Goal: Information Seeking & Learning: Learn about a topic

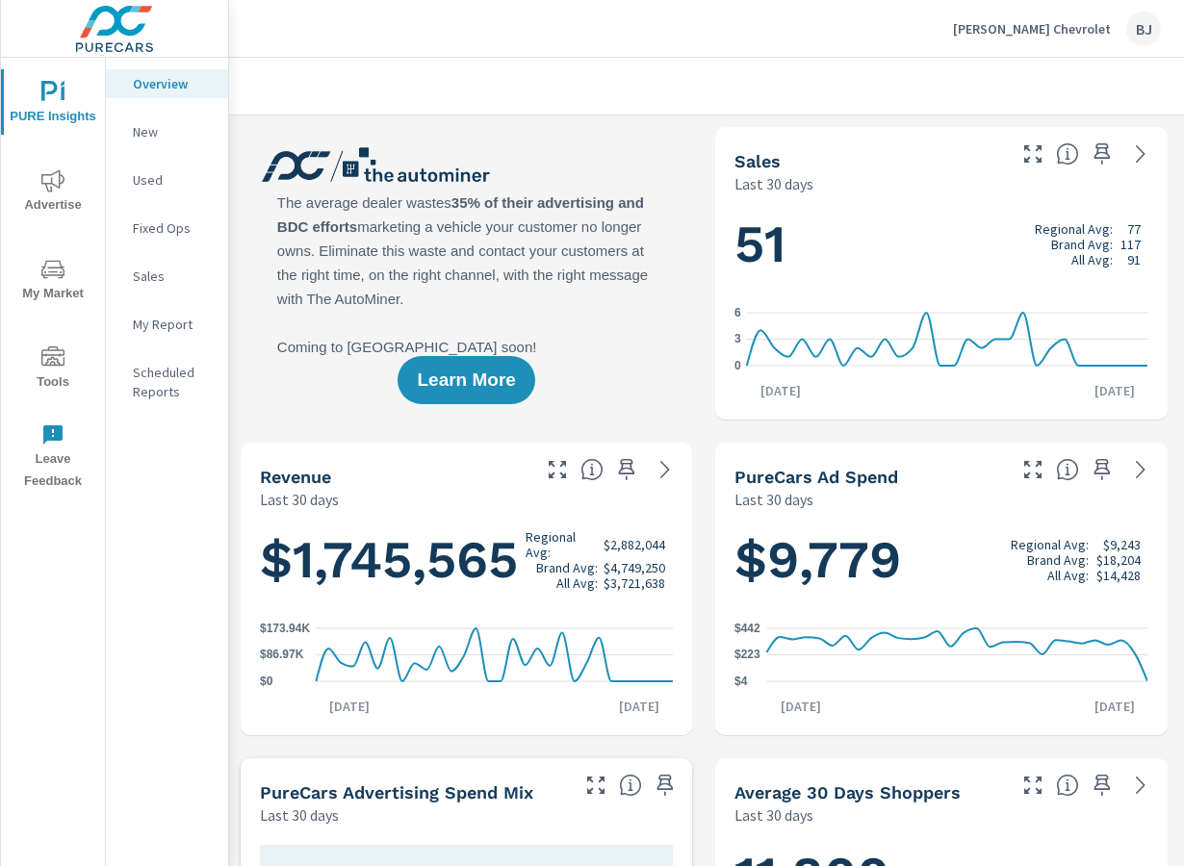
scroll to position [650, 0]
click at [59, 179] on icon "nav menu" at bounding box center [52, 180] width 23 height 22
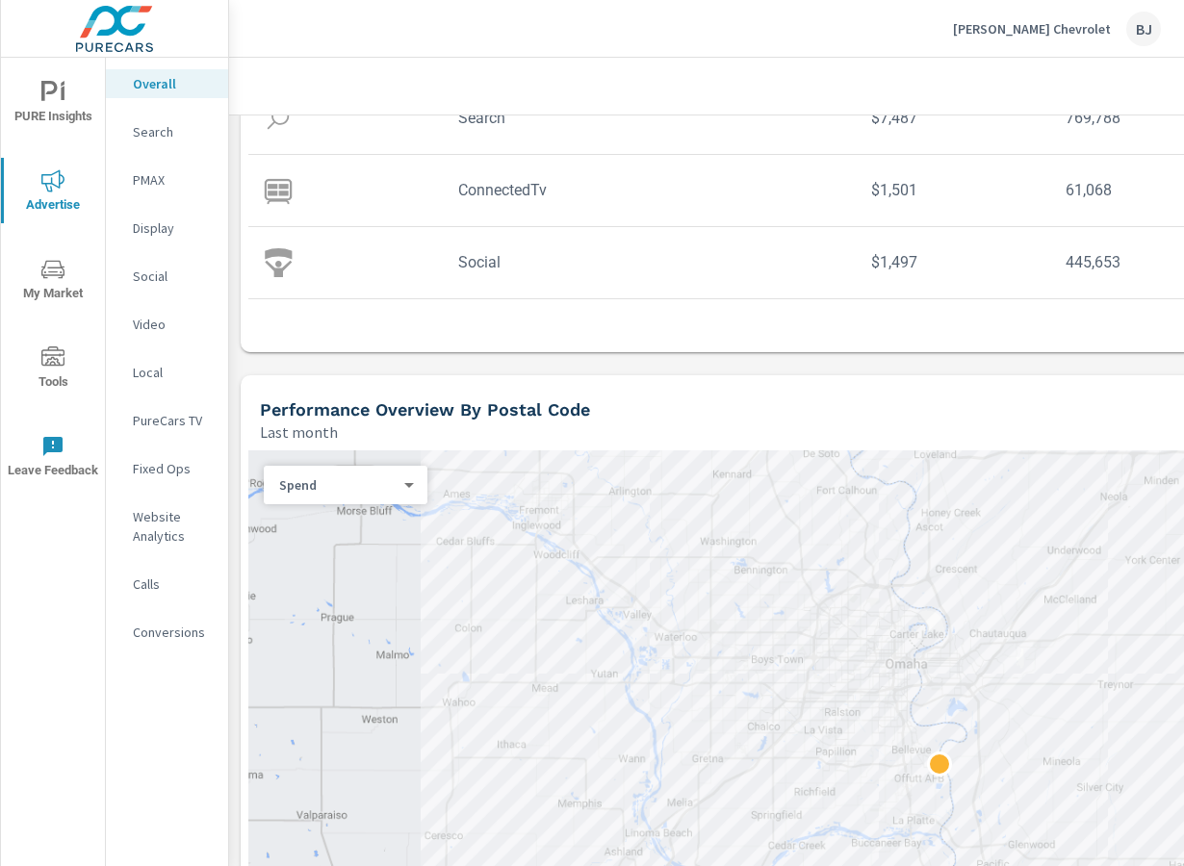
scroll to position [385, 0]
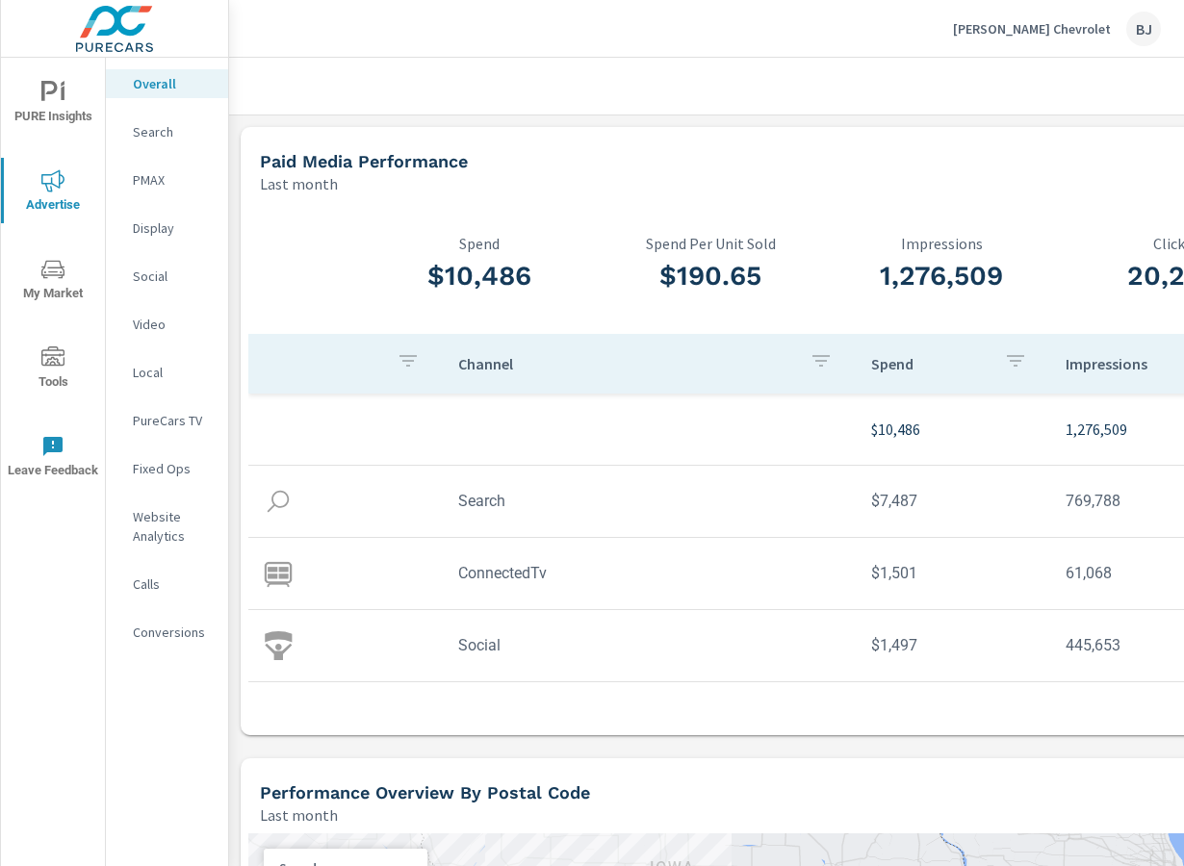
click at [146, 134] on p "Search" at bounding box center [173, 131] width 80 height 19
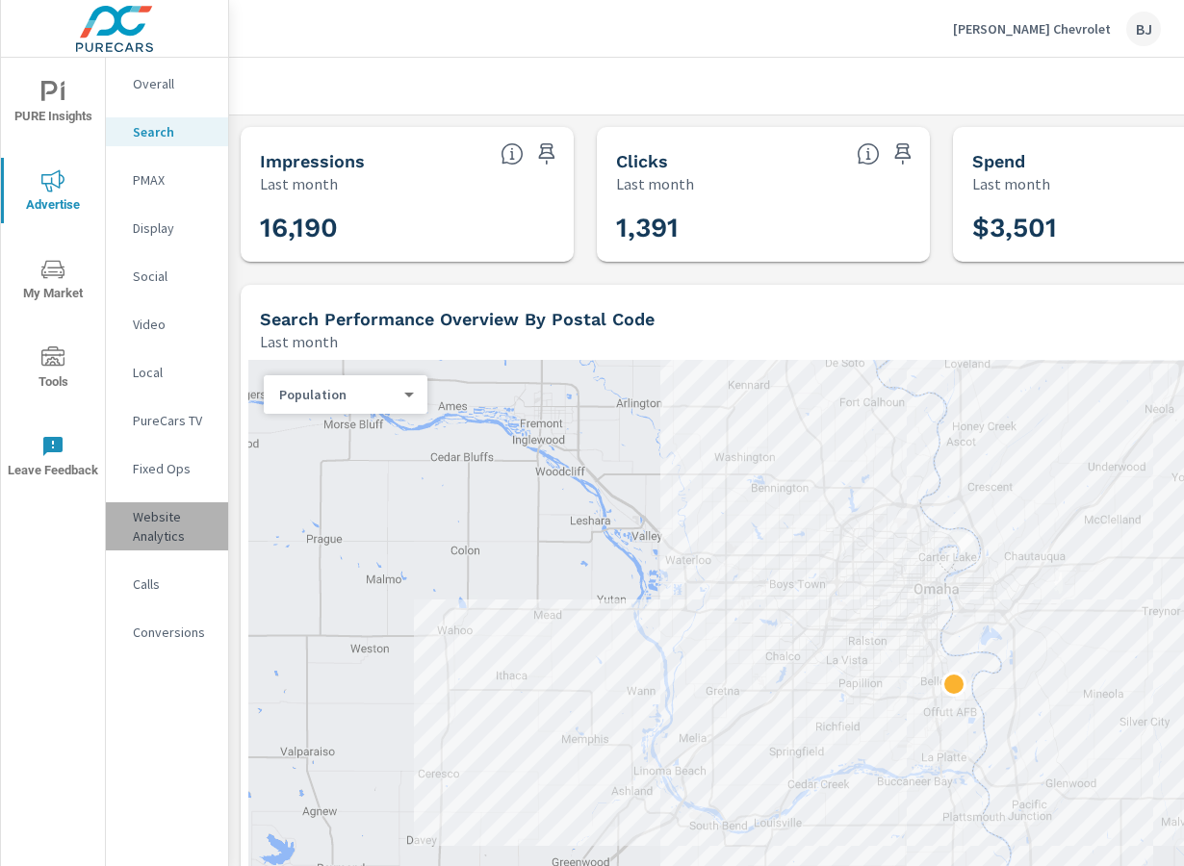
click at [148, 518] on p "Website Analytics" at bounding box center [173, 526] width 80 height 39
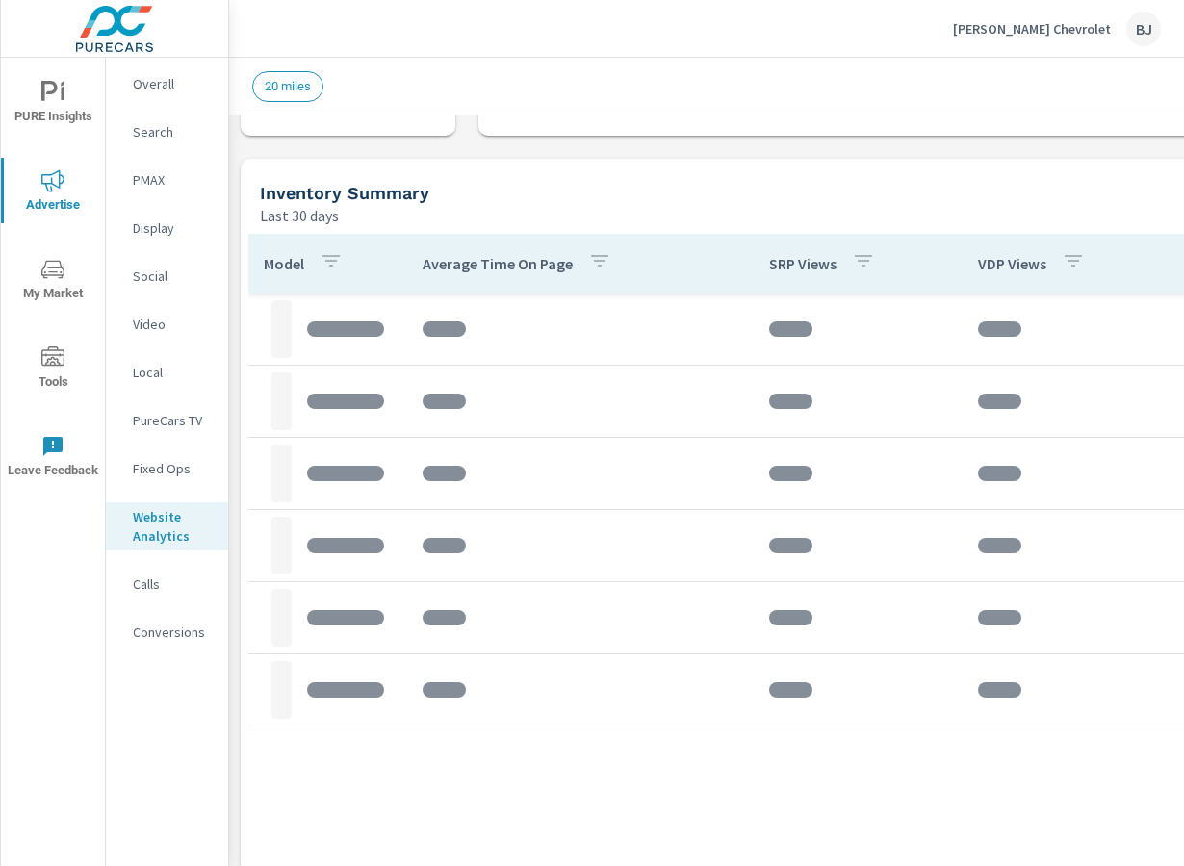
scroll to position [578, 0]
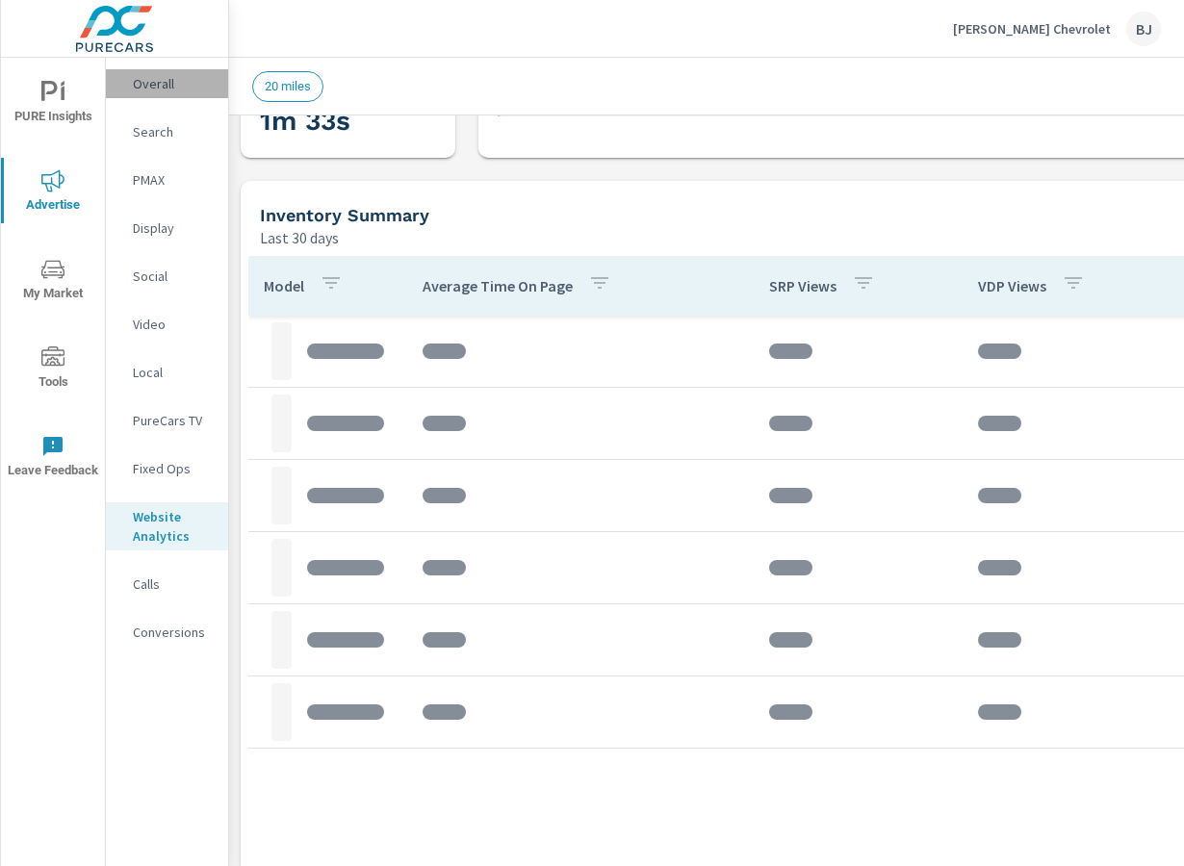
click at [149, 87] on p "Overall" at bounding box center [173, 83] width 80 height 19
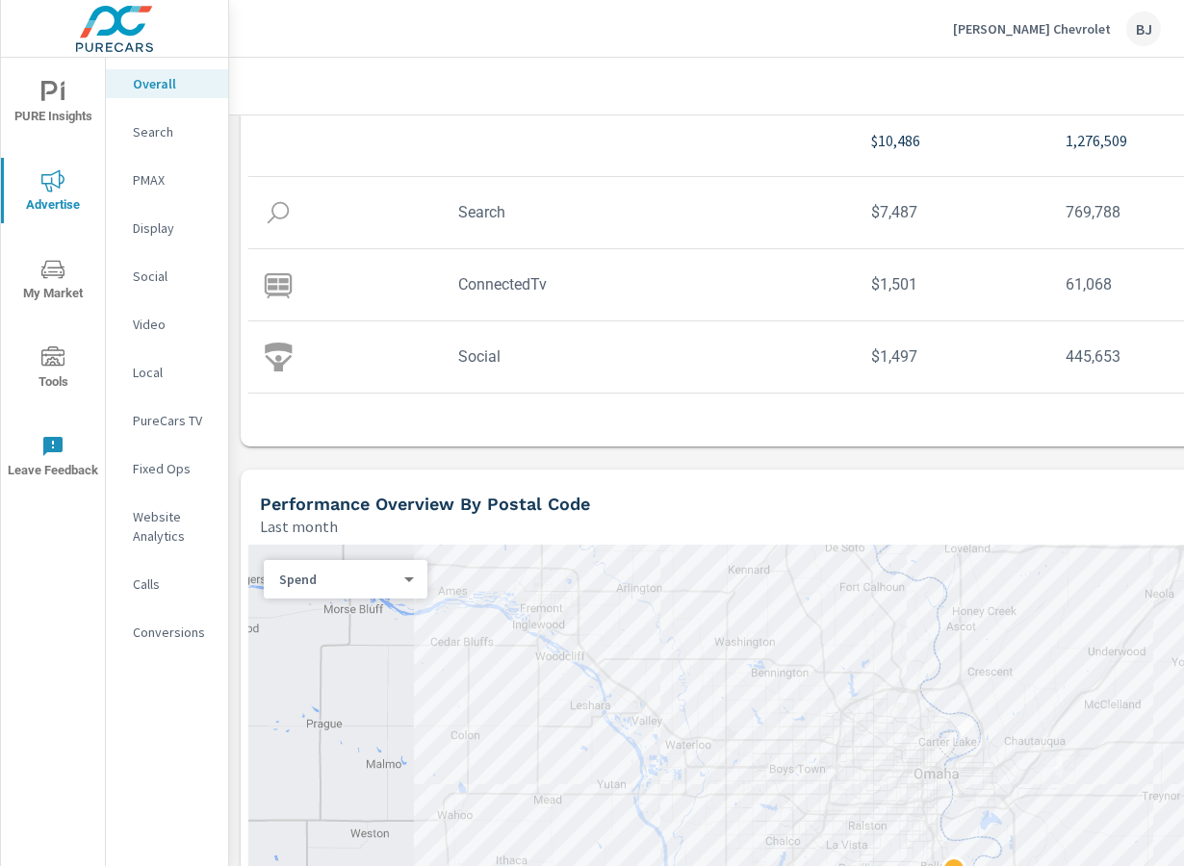
scroll to position [674, 0]
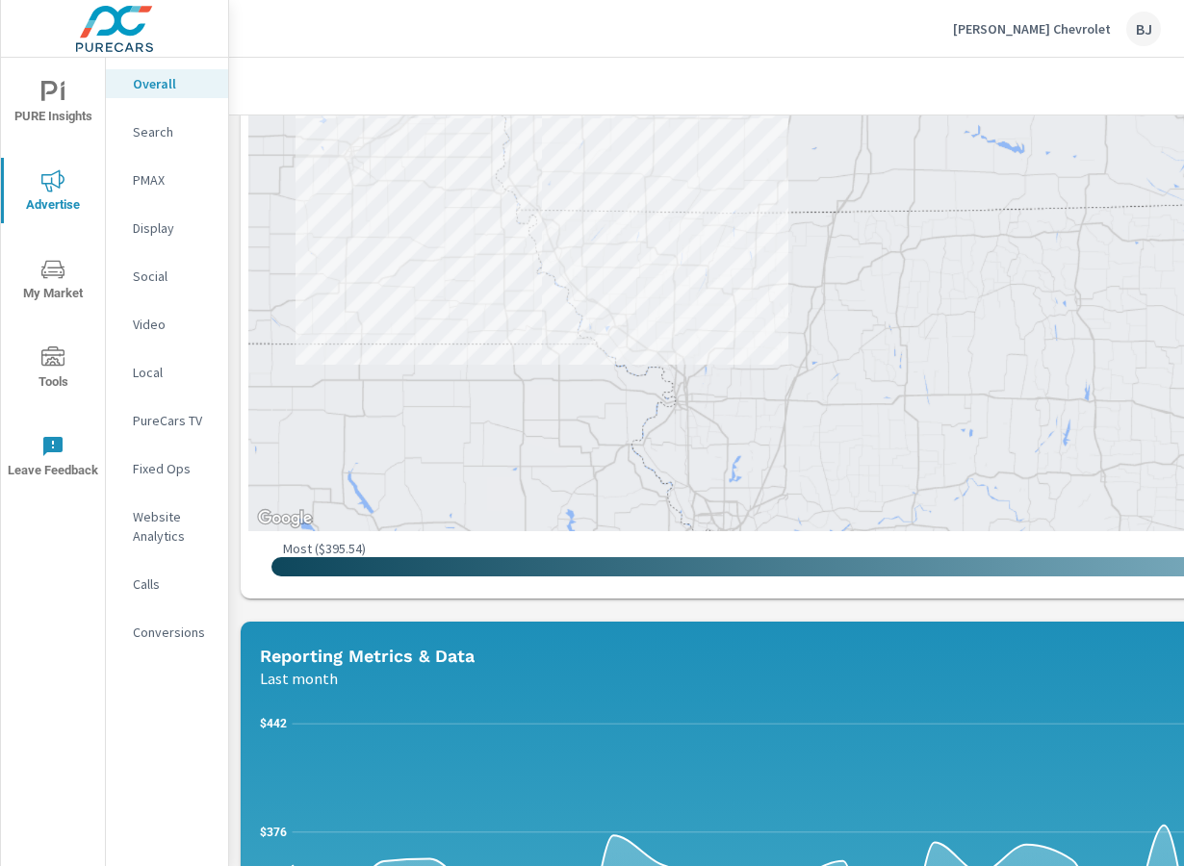
scroll to position [866, 0]
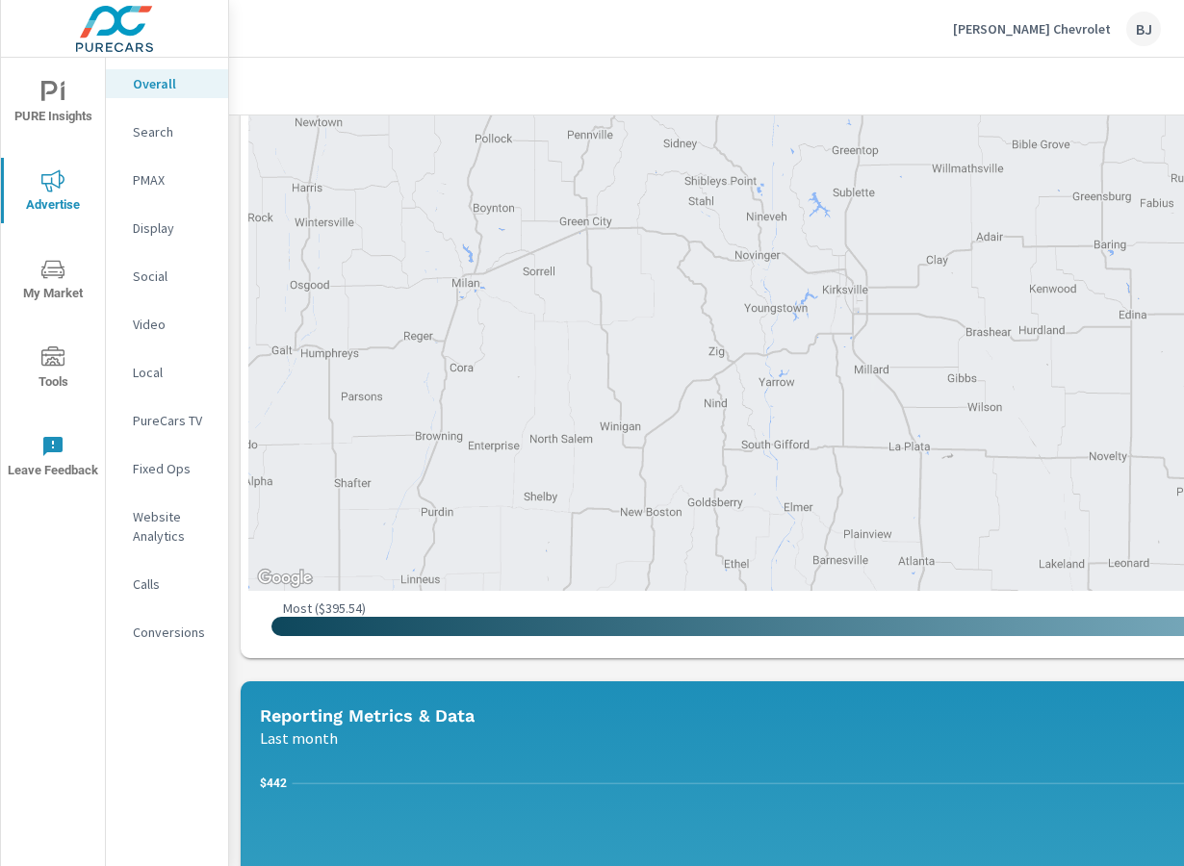
click at [153, 140] on p "Search" at bounding box center [173, 131] width 80 height 19
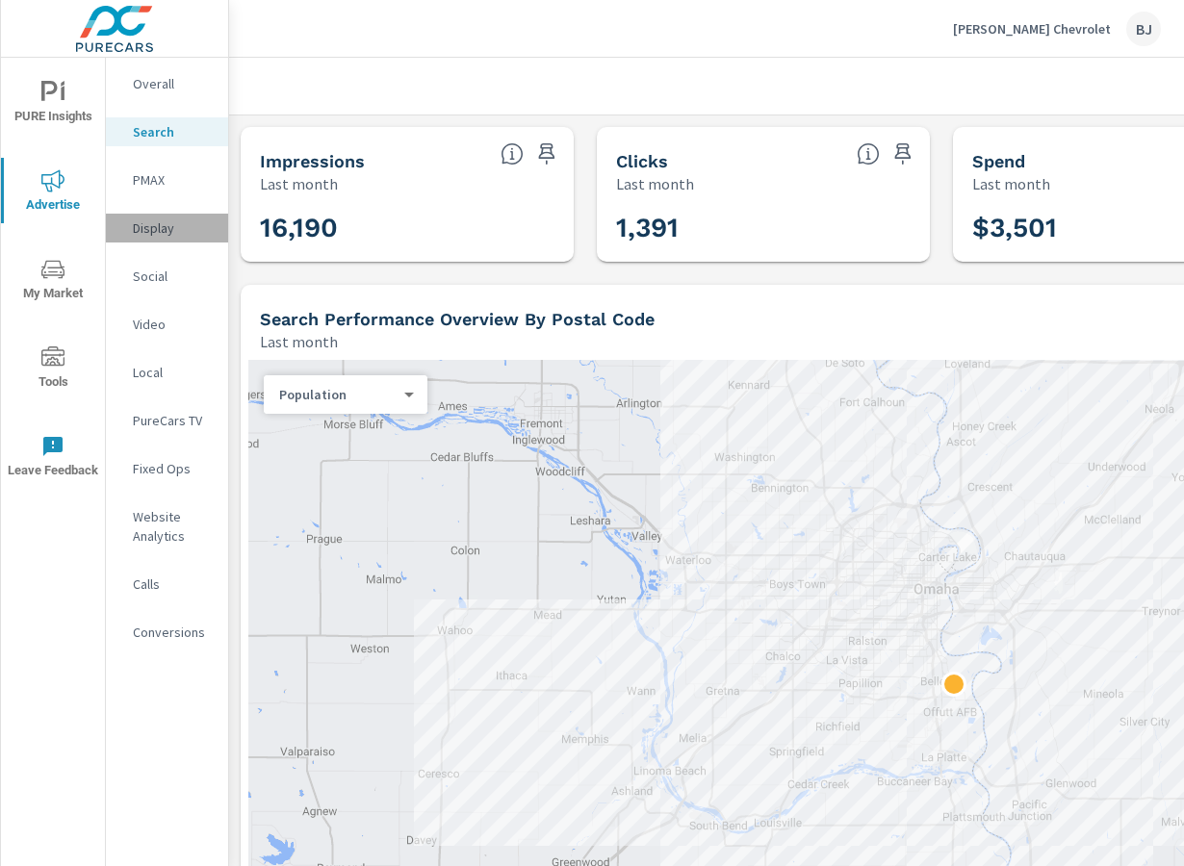
click at [142, 228] on p "Display" at bounding box center [173, 228] width 80 height 19
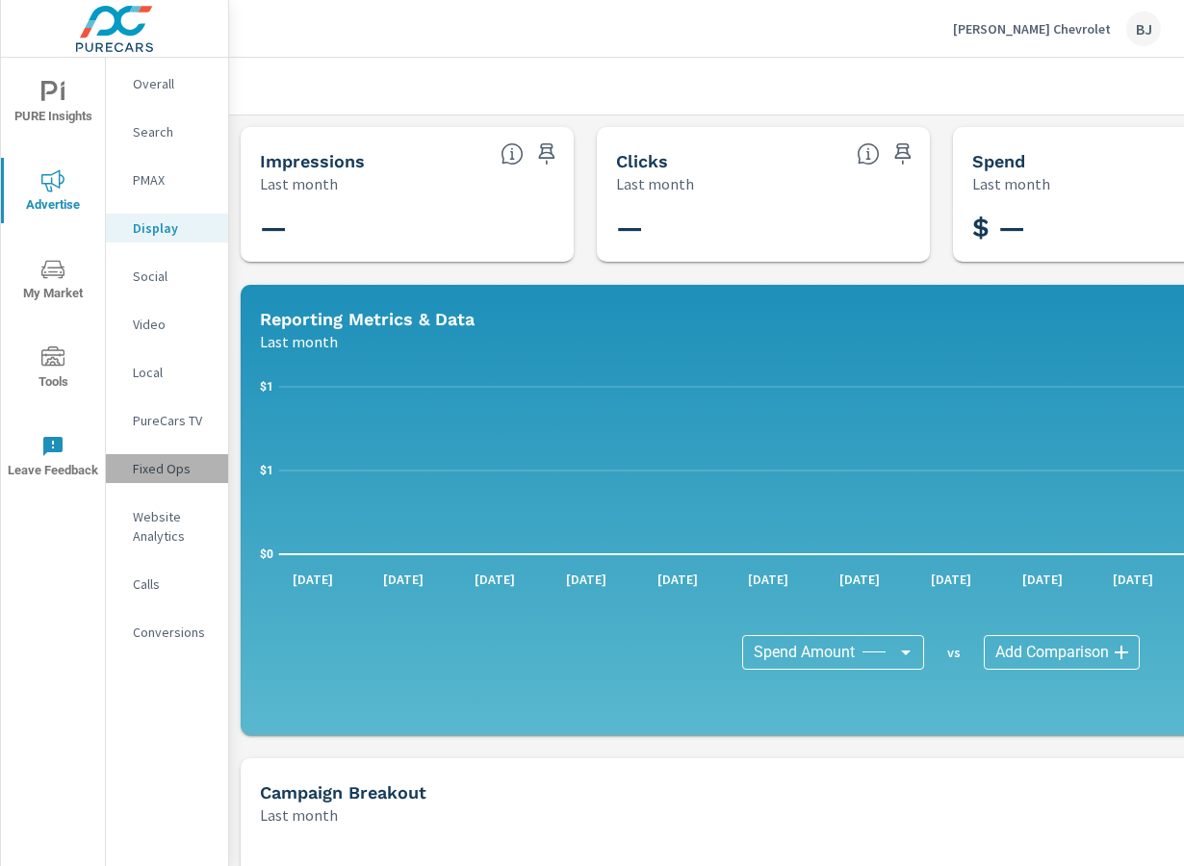
click at [156, 470] on p "Fixed Ops" at bounding box center [173, 468] width 80 height 19
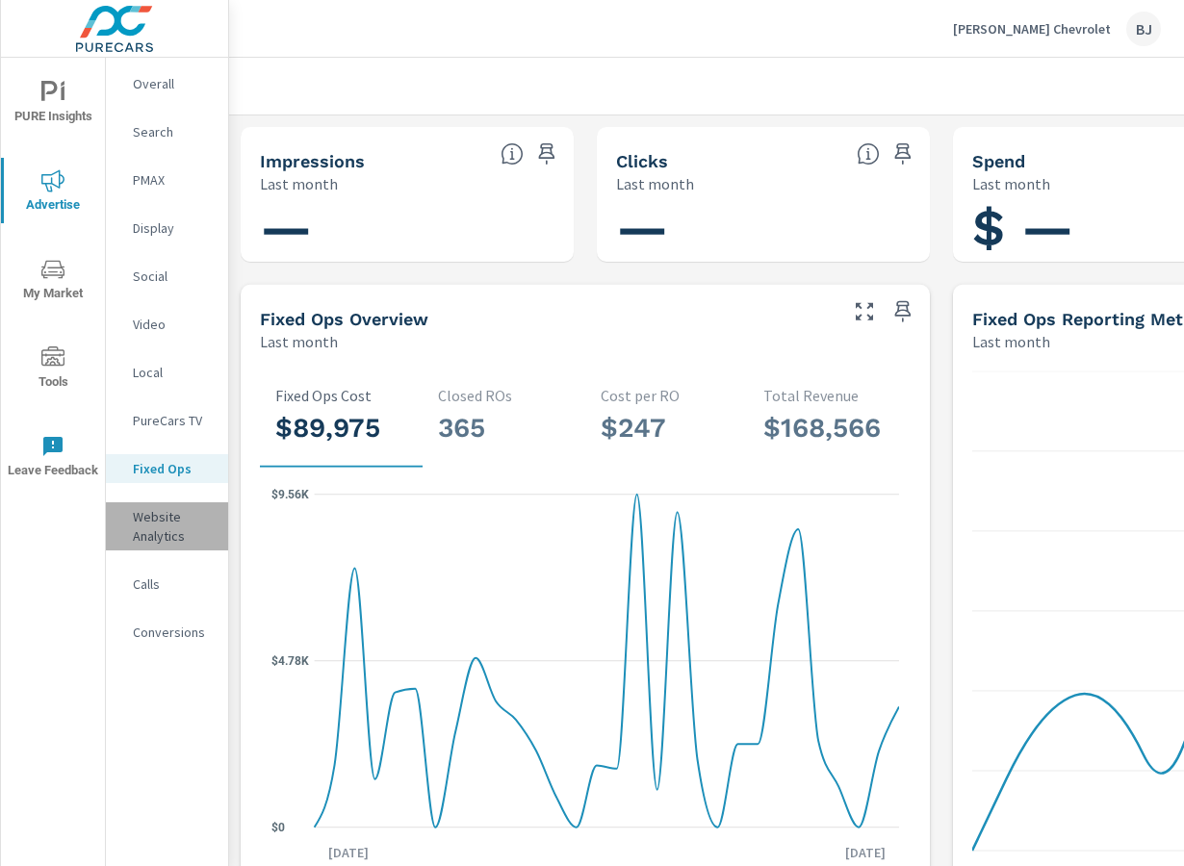
click at [154, 521] on p "Website Analytics" at bounding box center [173, 526] width 80 height 39
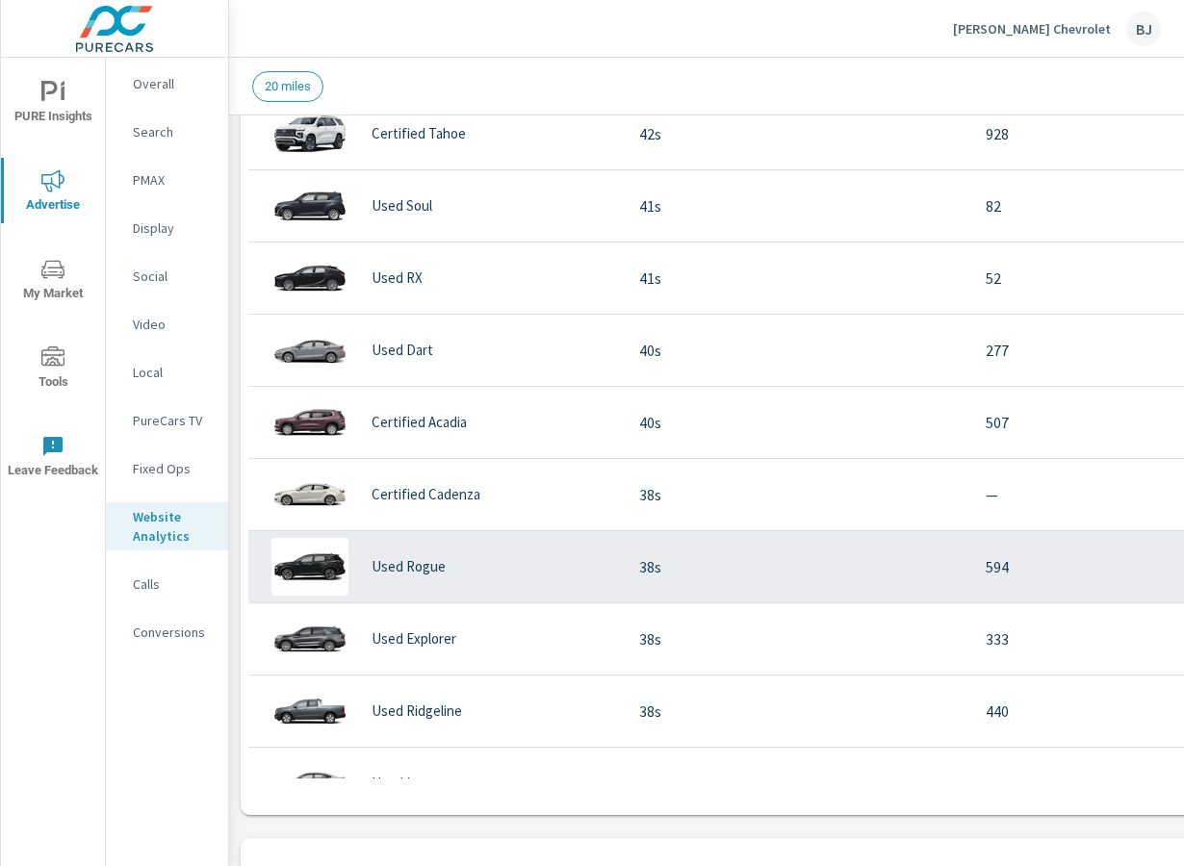
scroll to position [1059, 0]
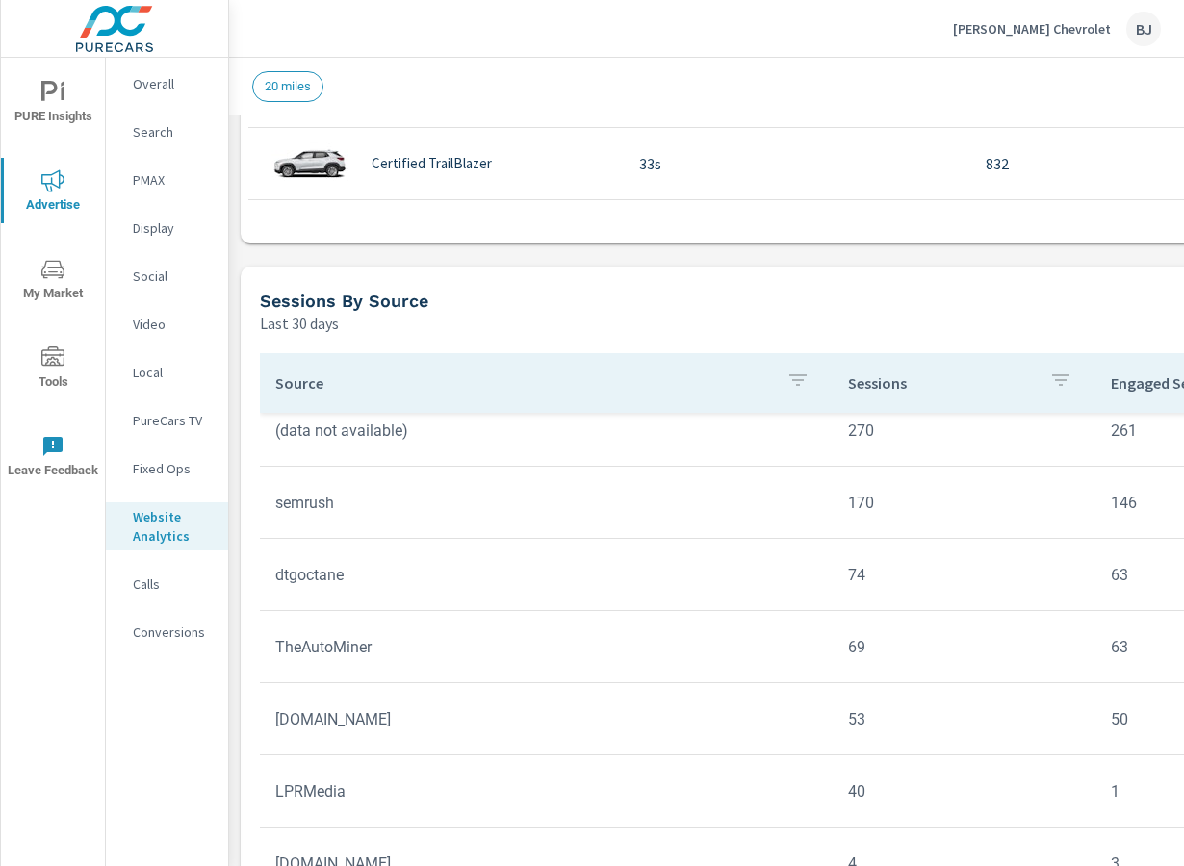
scroll to position [1444, 0]
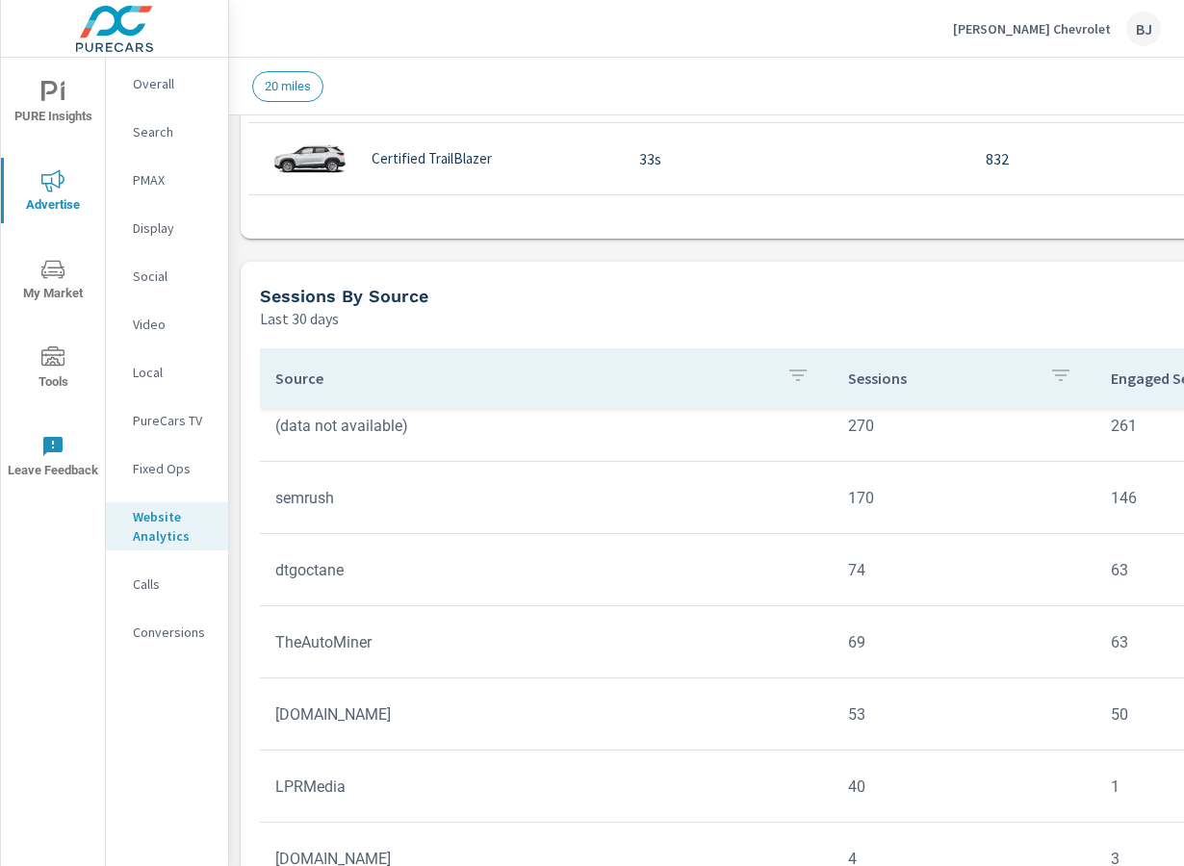
scroll to position [369, 0]
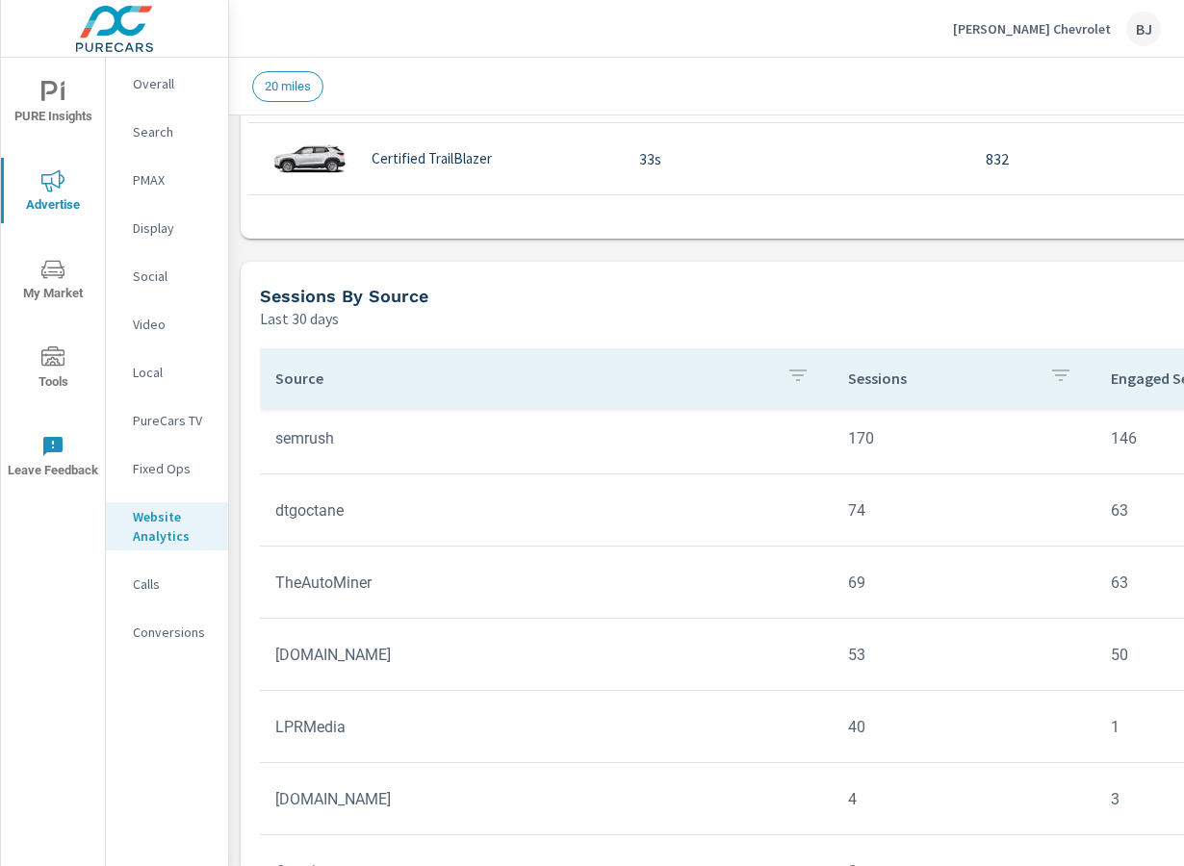
scroll to position [63, 0]
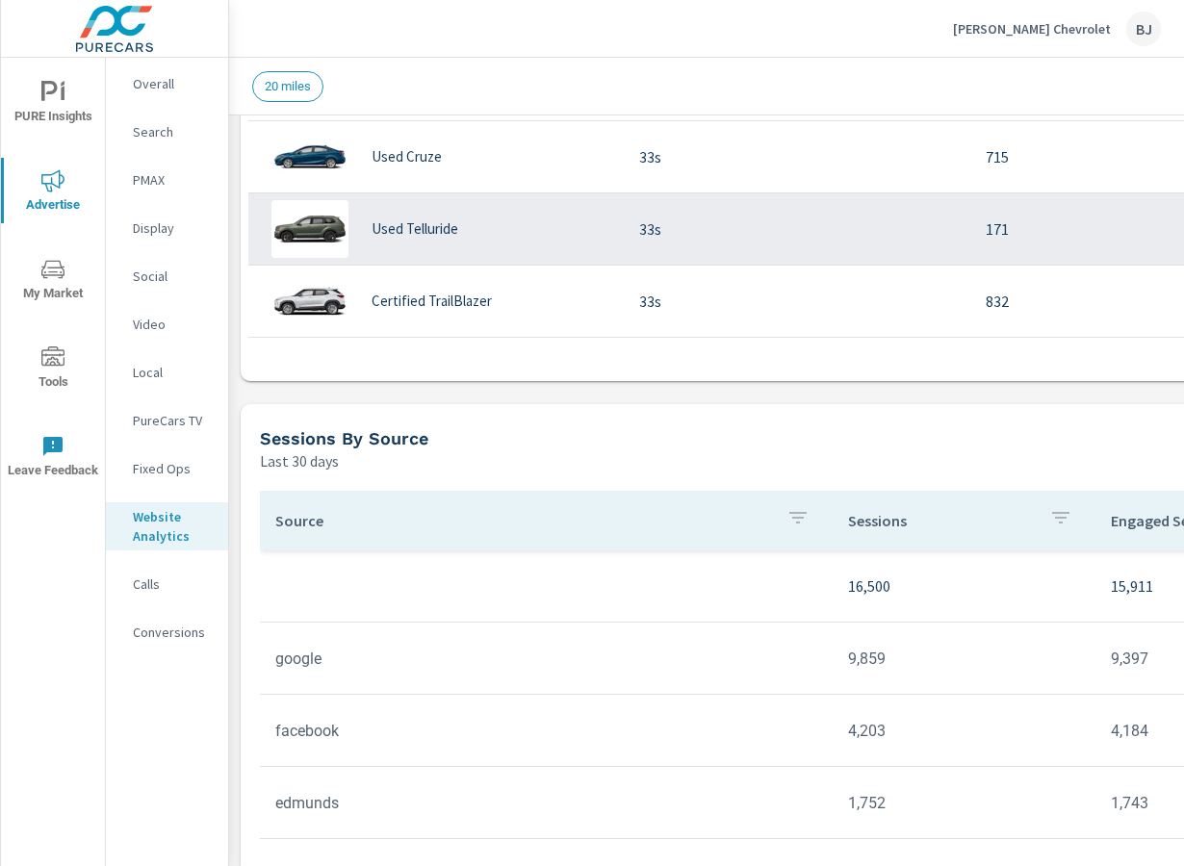
scroll to position [963, 0]
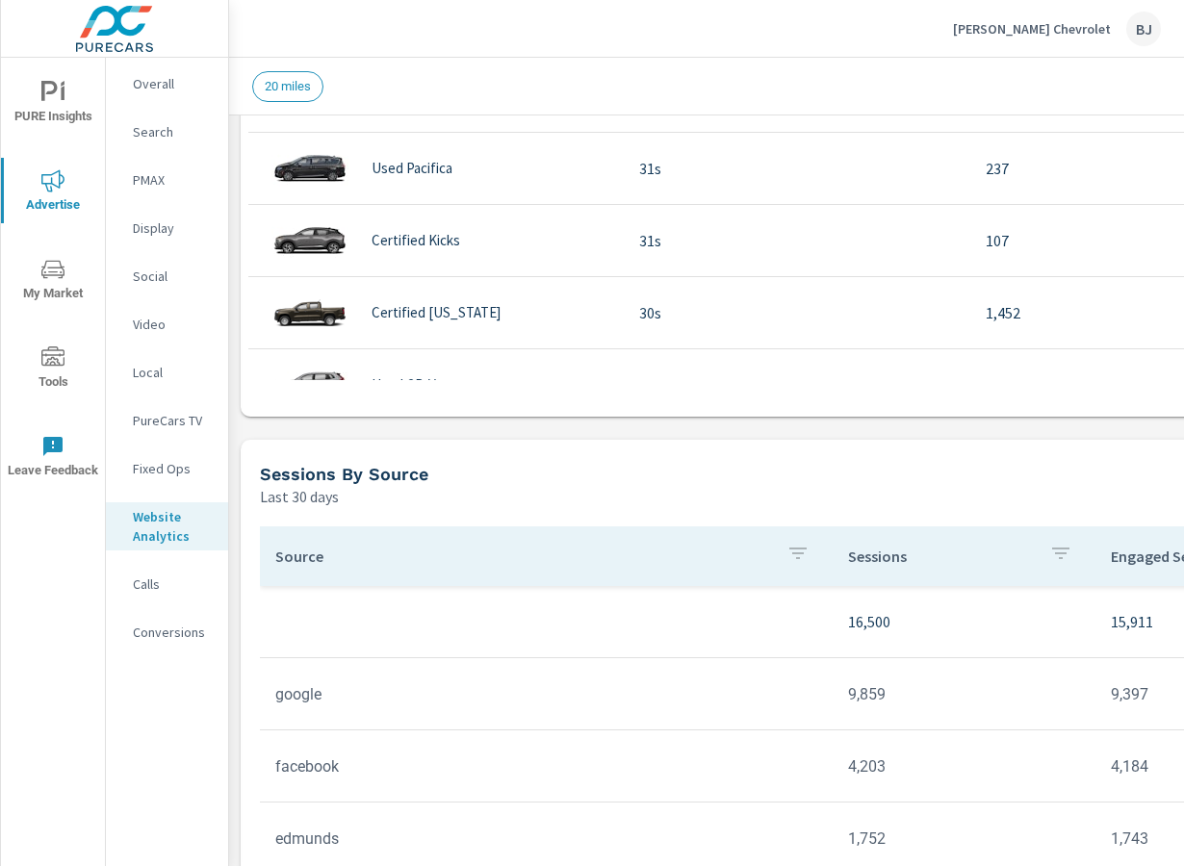
scroll to position [1348, 0]
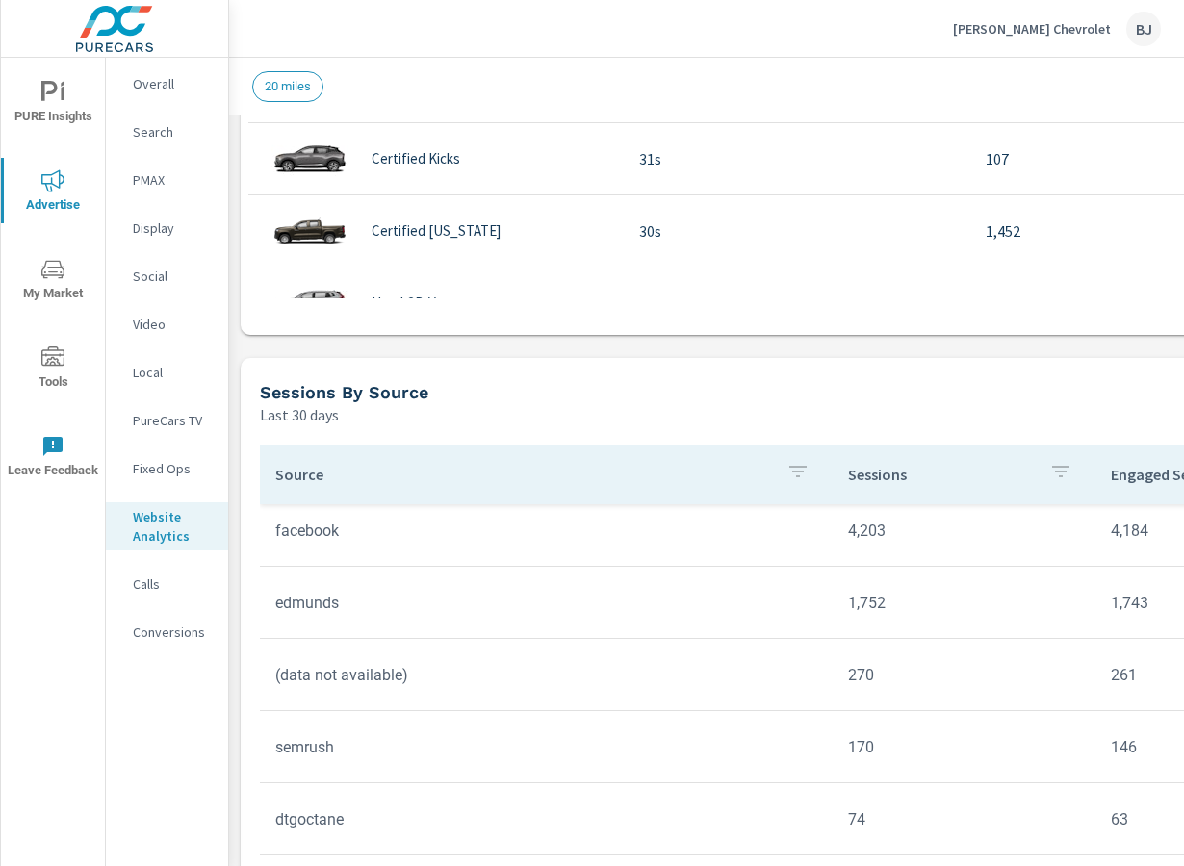
scroll to position [193, 0]
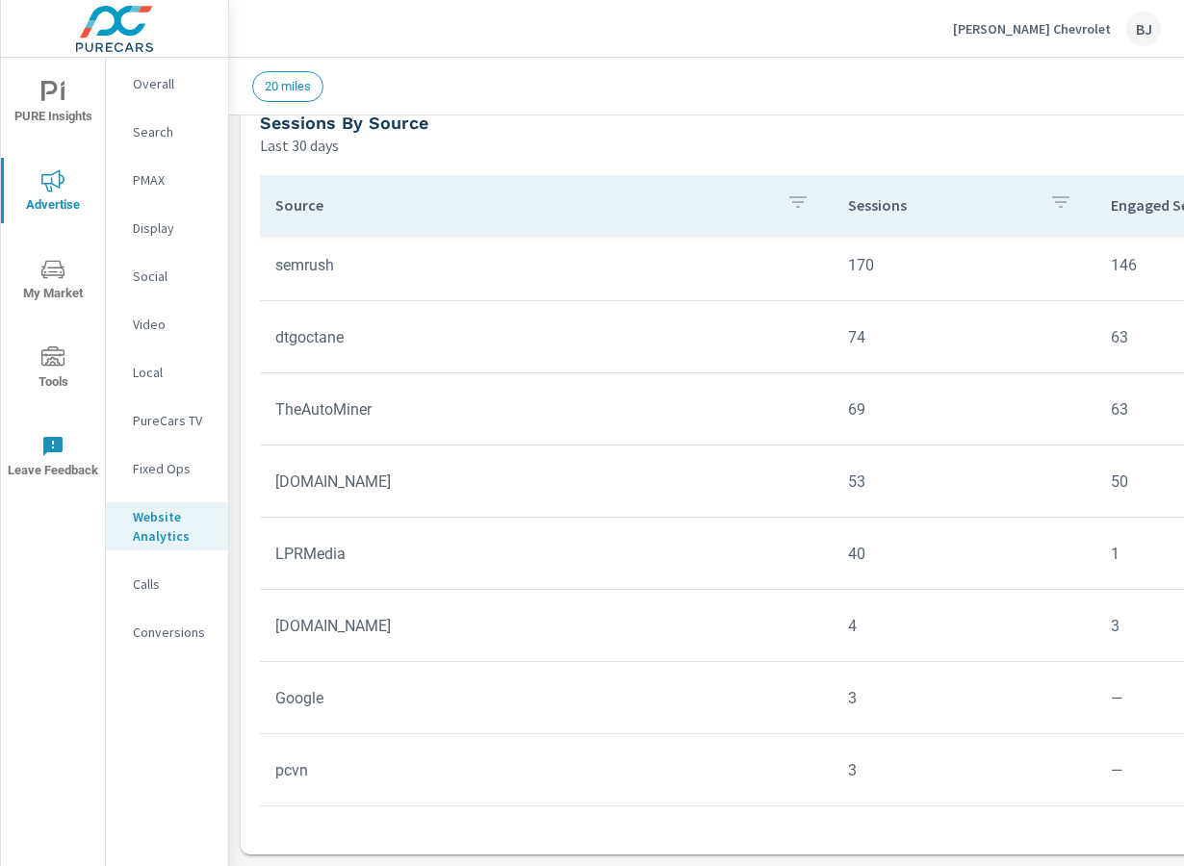
scroll to position [1632, 0]
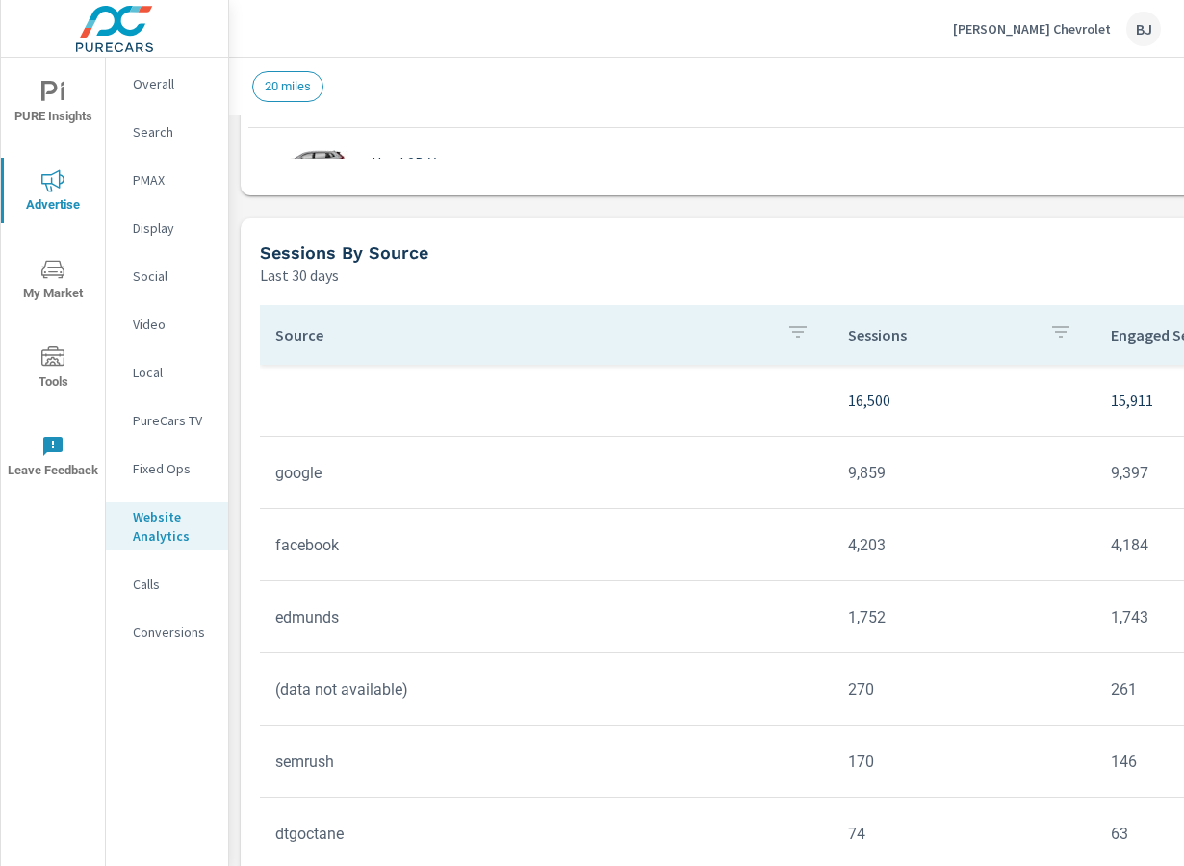
scroll to position [1439, 0]
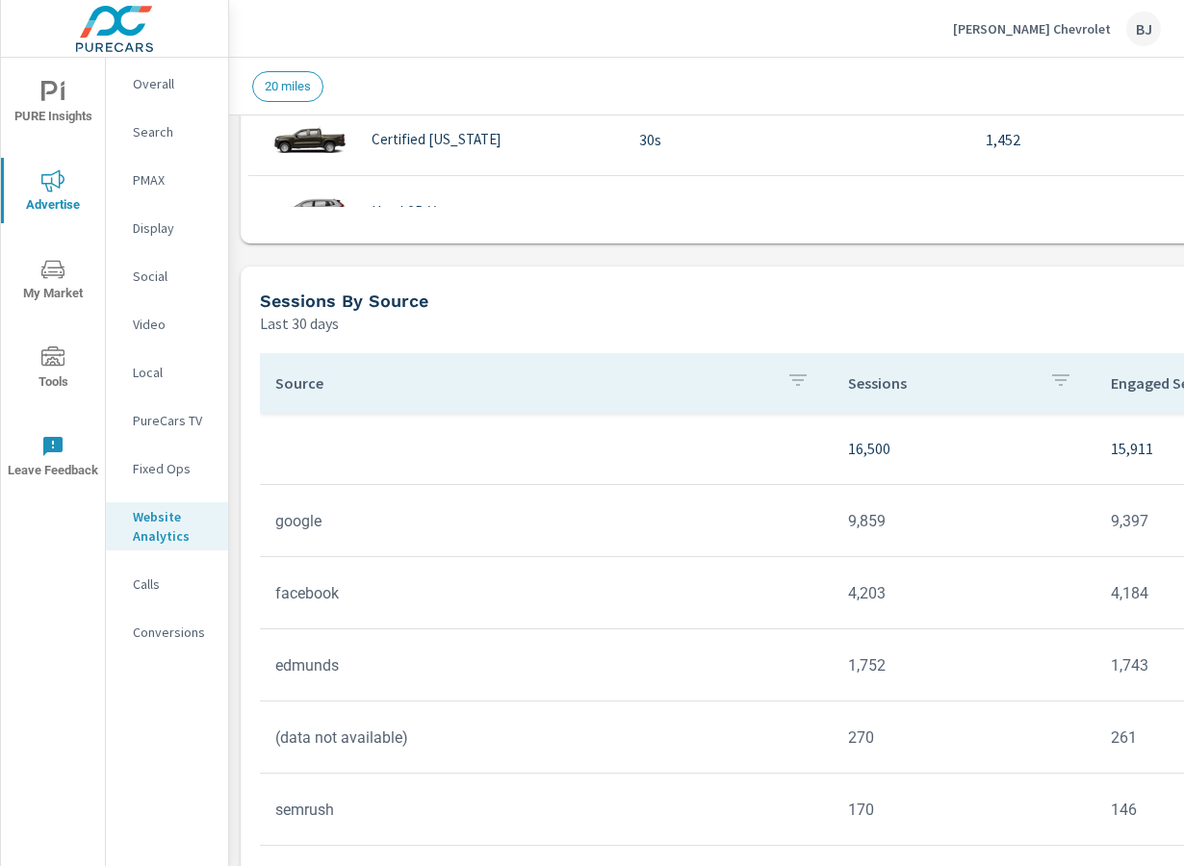
click at [149, 589] on p "Calls" at bounding box center [173, 584] width 80 height 19
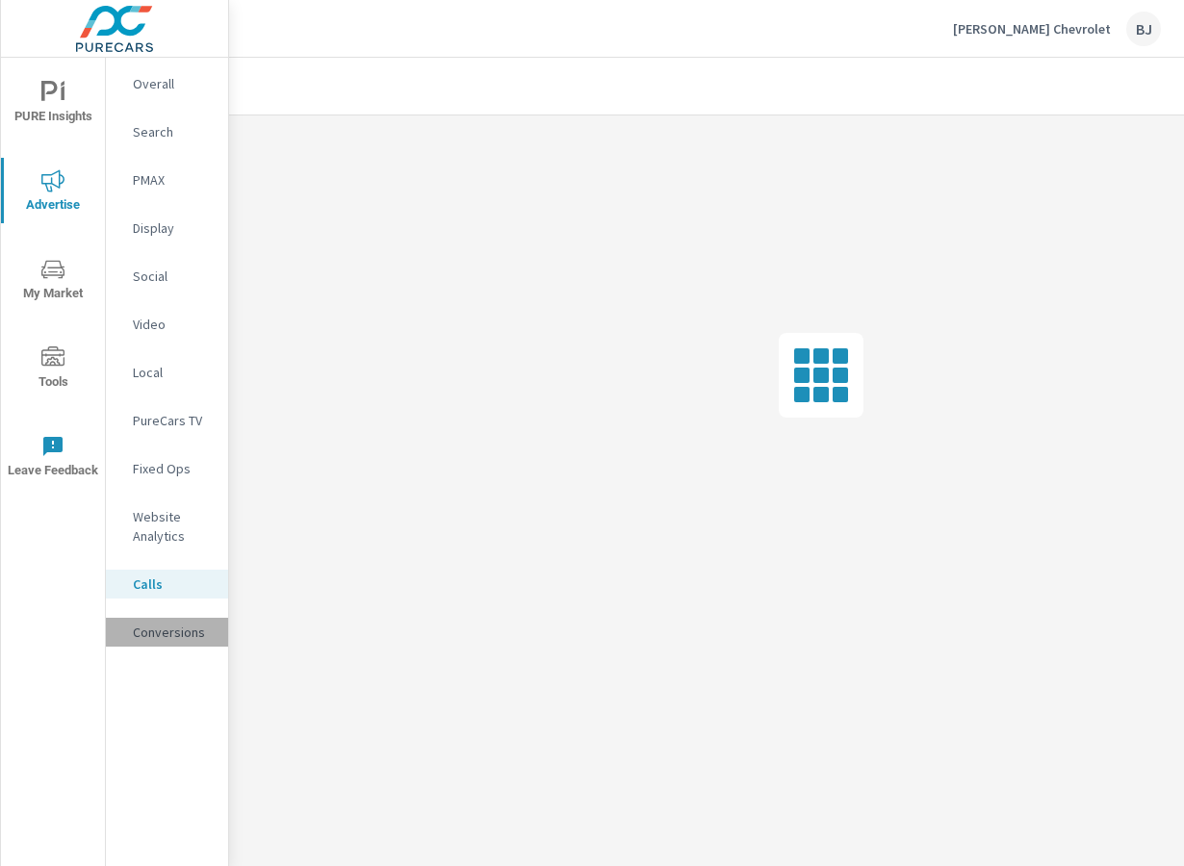
click at [158, 635] on p "Conversions" at bounding box center [173, 632] width 80 height 19
click at [152, 466] on p "Fixed Ops" at bounding box center [173, 468] width 80 height 19
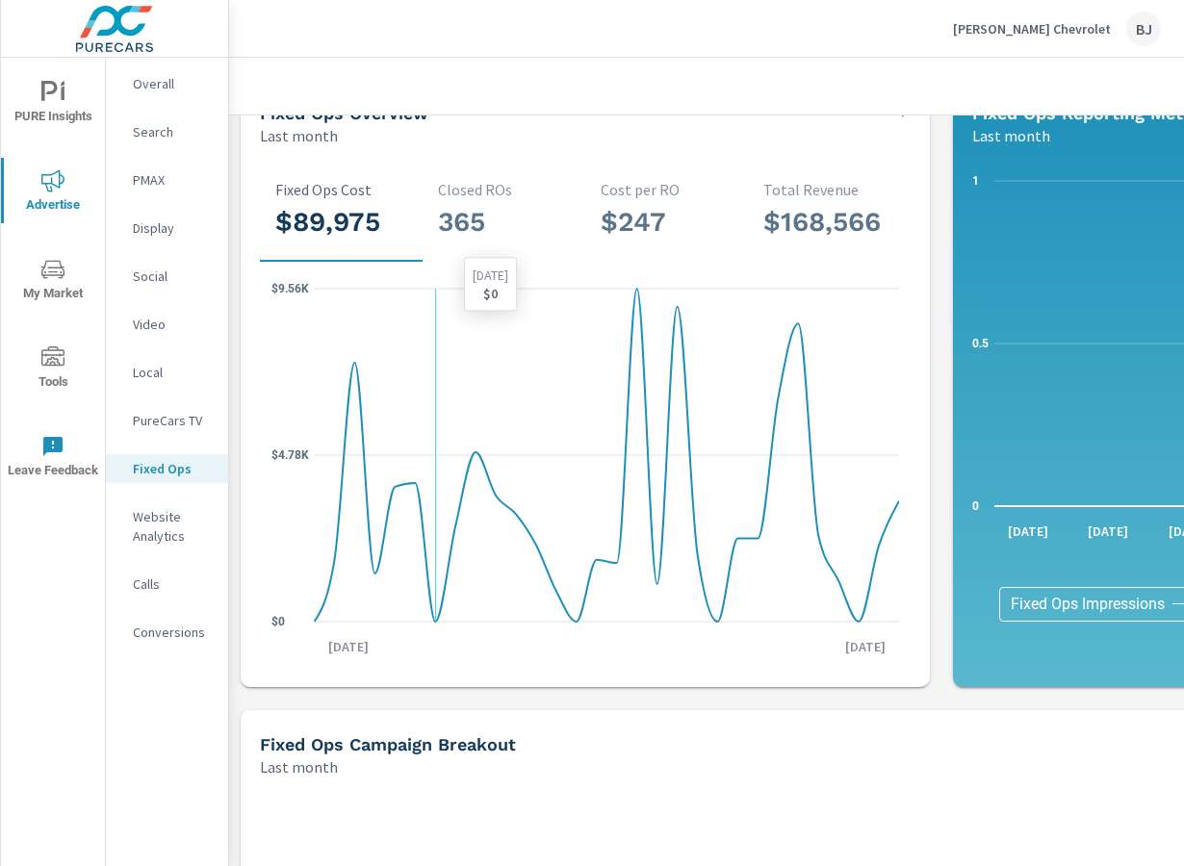
scroll to position [203, 0]
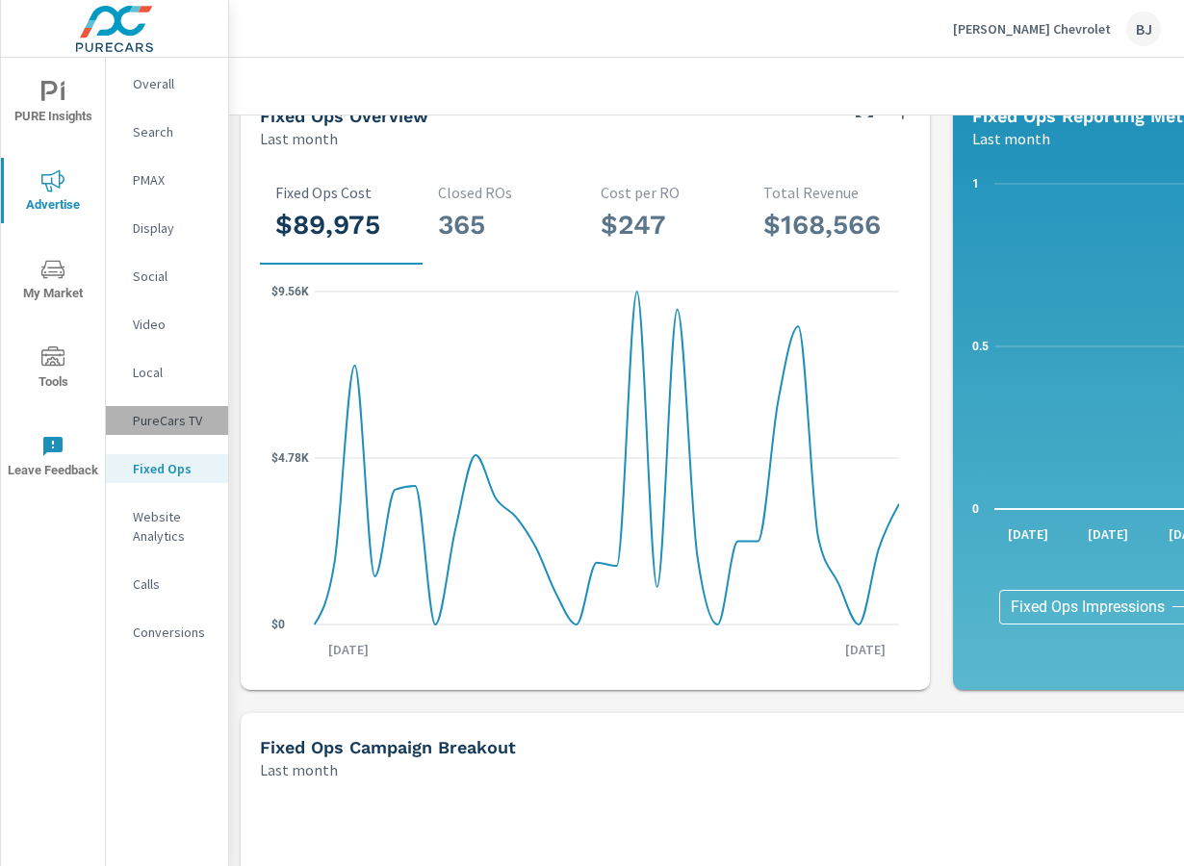
click at [168, 420] on p "PureCars TV" at bounding box center [173, 420] width 80 height 19
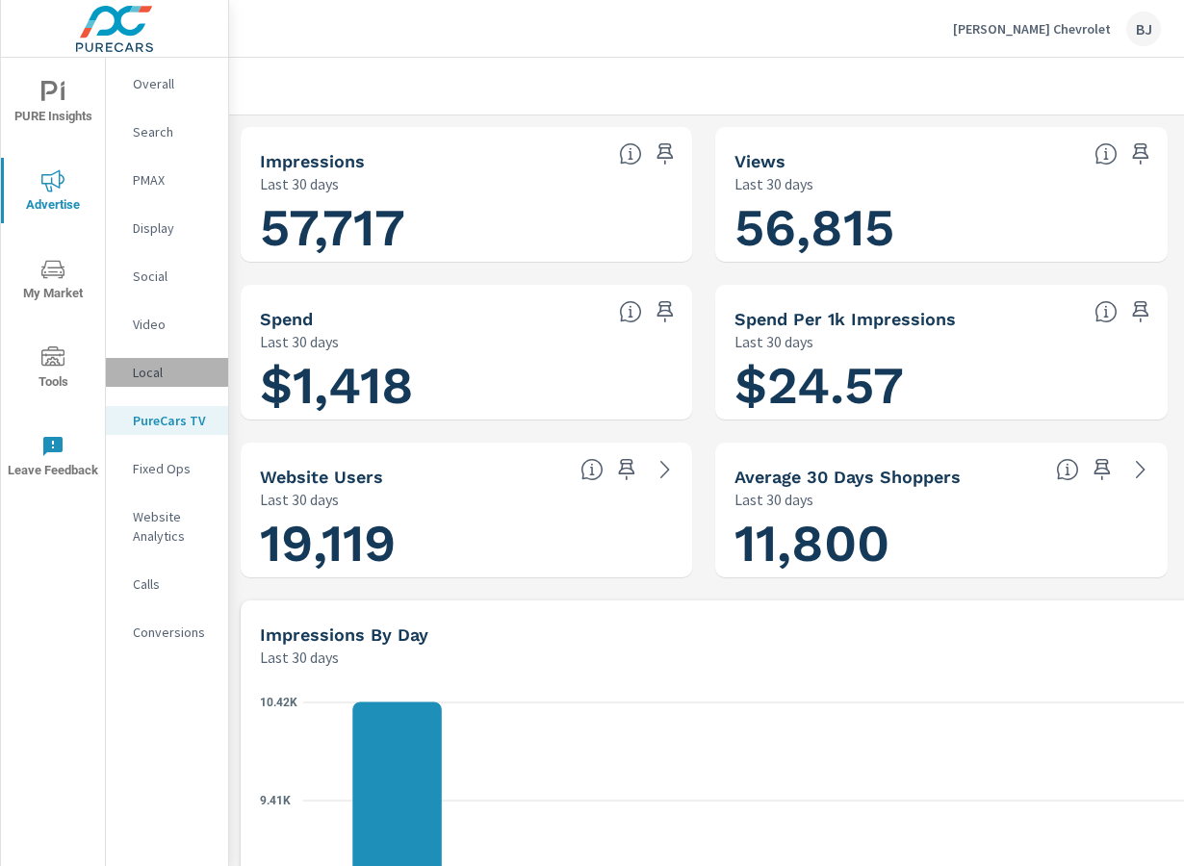
click at [156, 374] on p "Local" at bounding box center [173, 372] width 80 height 19
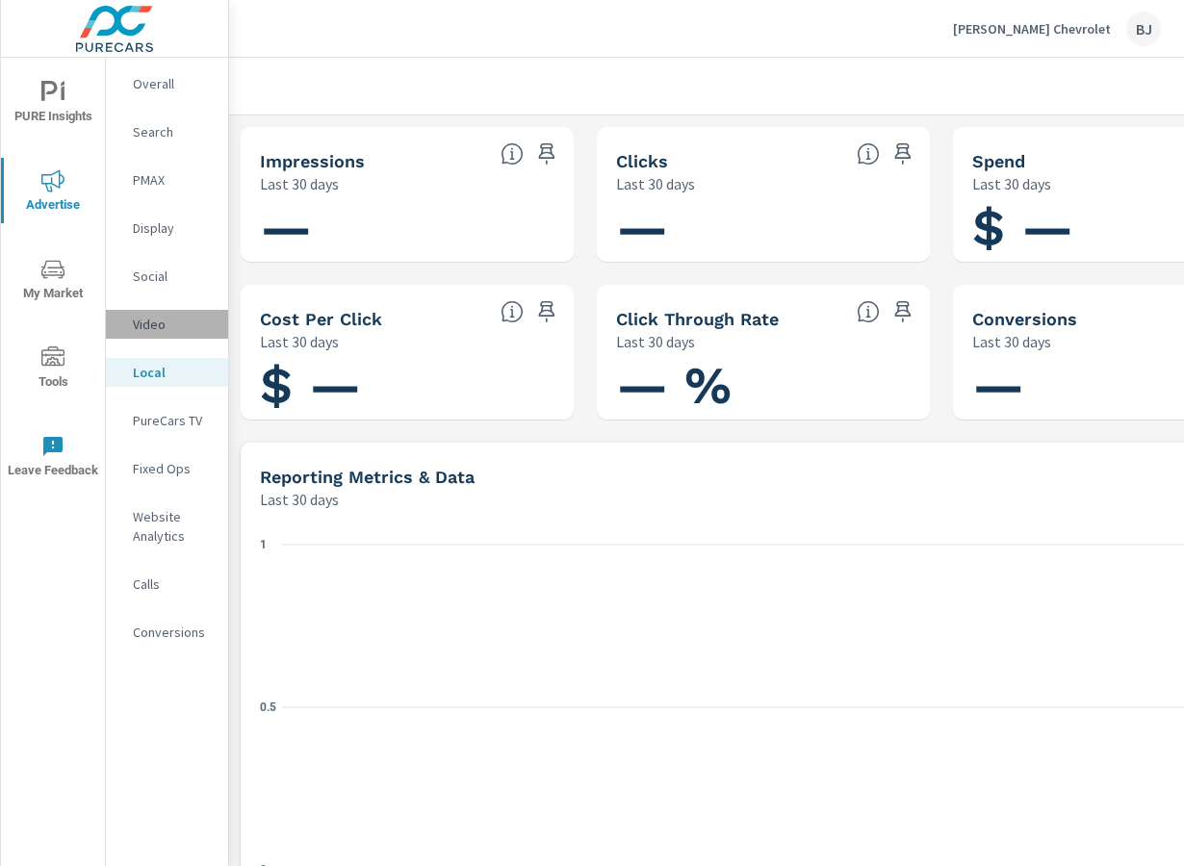
click at [149, 319] on p "Video" at bounding box center [173, 324] width 80 height 19
